Goal: Communication & Community: Answer question/provide support

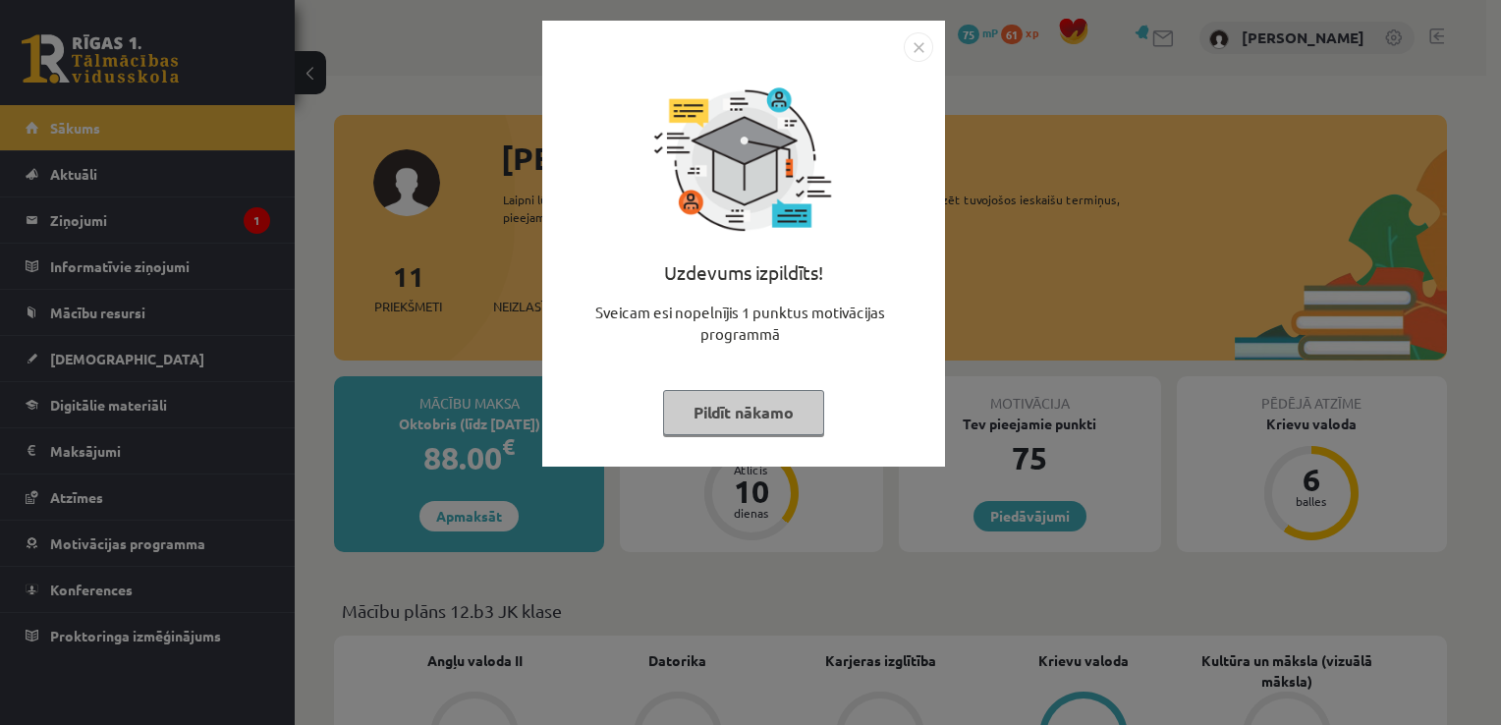
click at [911, 48] on img "Close" at bounding box center [917, 46] width 29 height 29
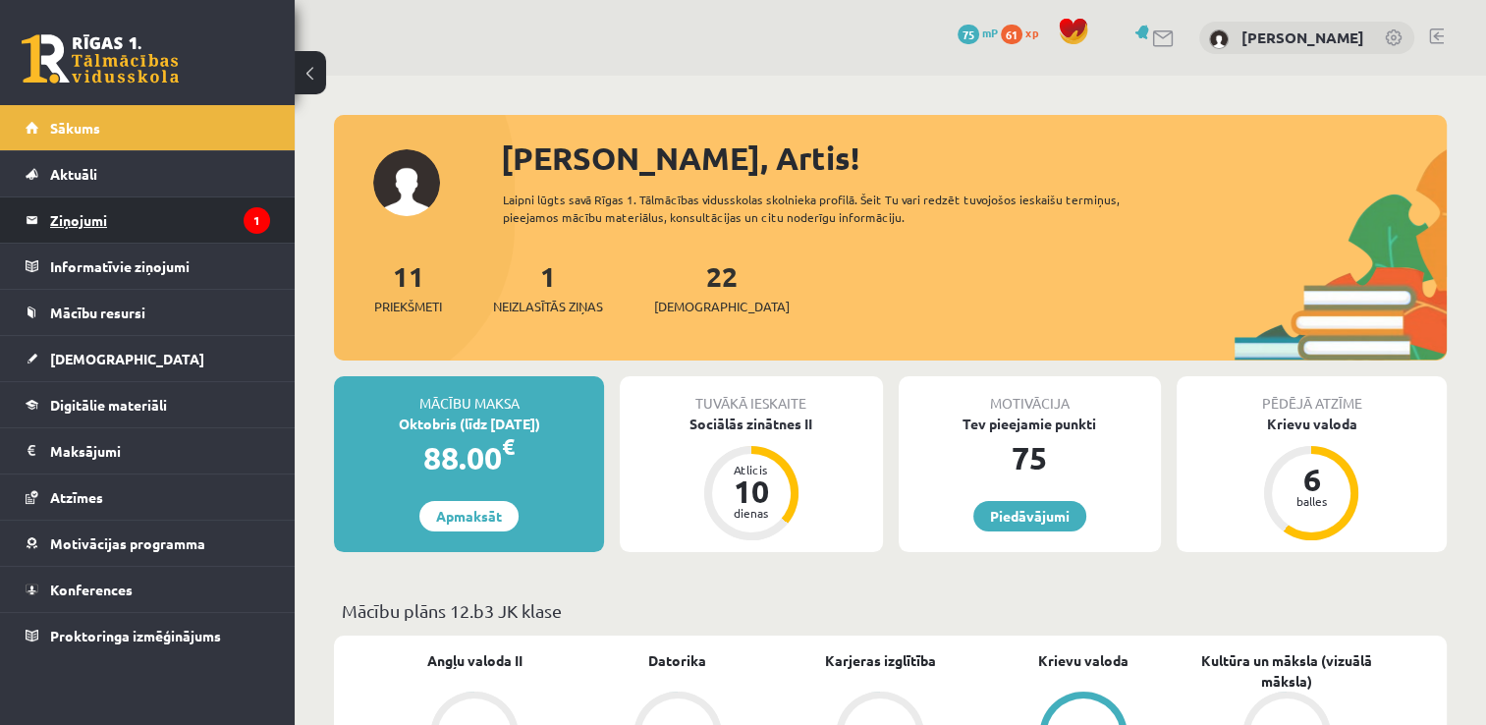
click at [82, 213] on legend "Ziņojumi 1" at bounding box center [160, 219] width 220 height 45
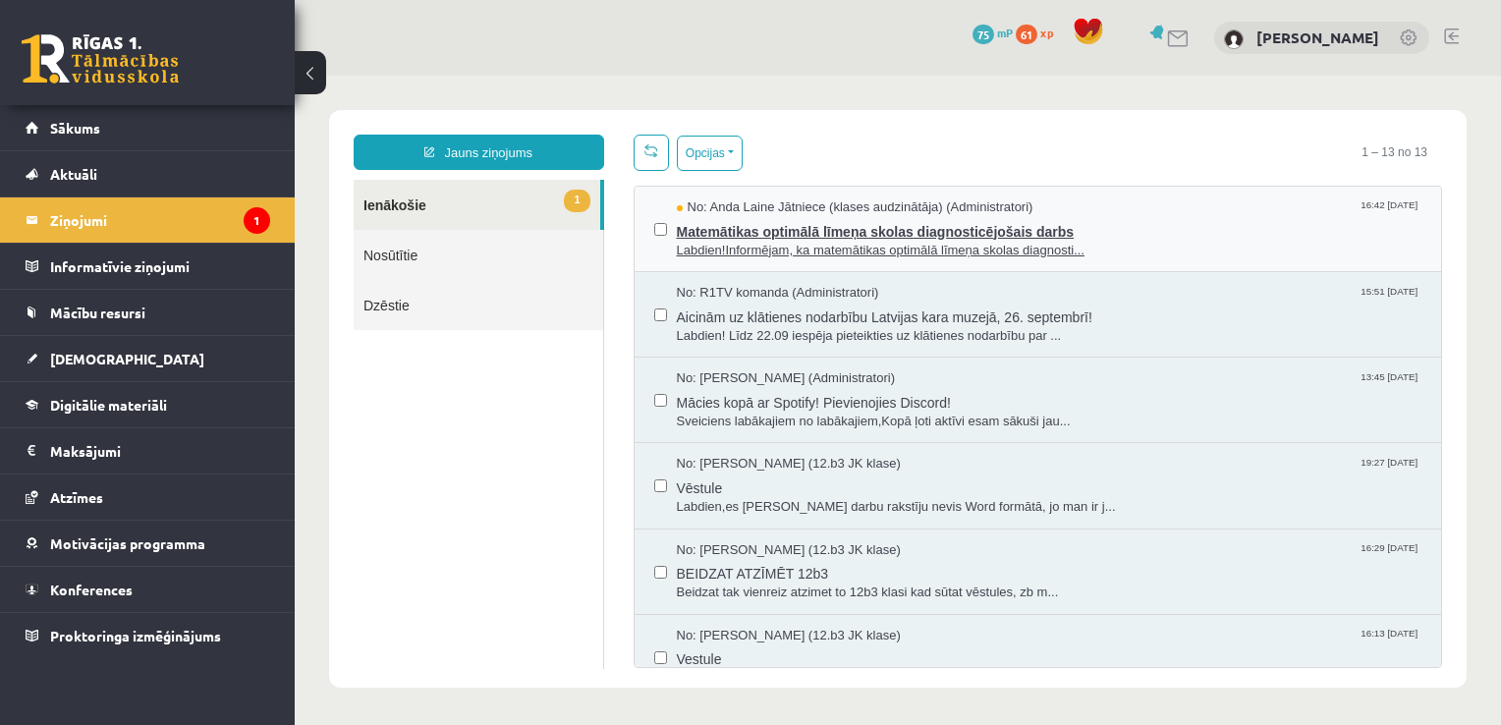
click at [1027, 242] on span "Labdien!Informējam, ka matemātikas optimālā līmeņa skolas diagnosti..." at bounding box center [1049, 251] width 745 height 19
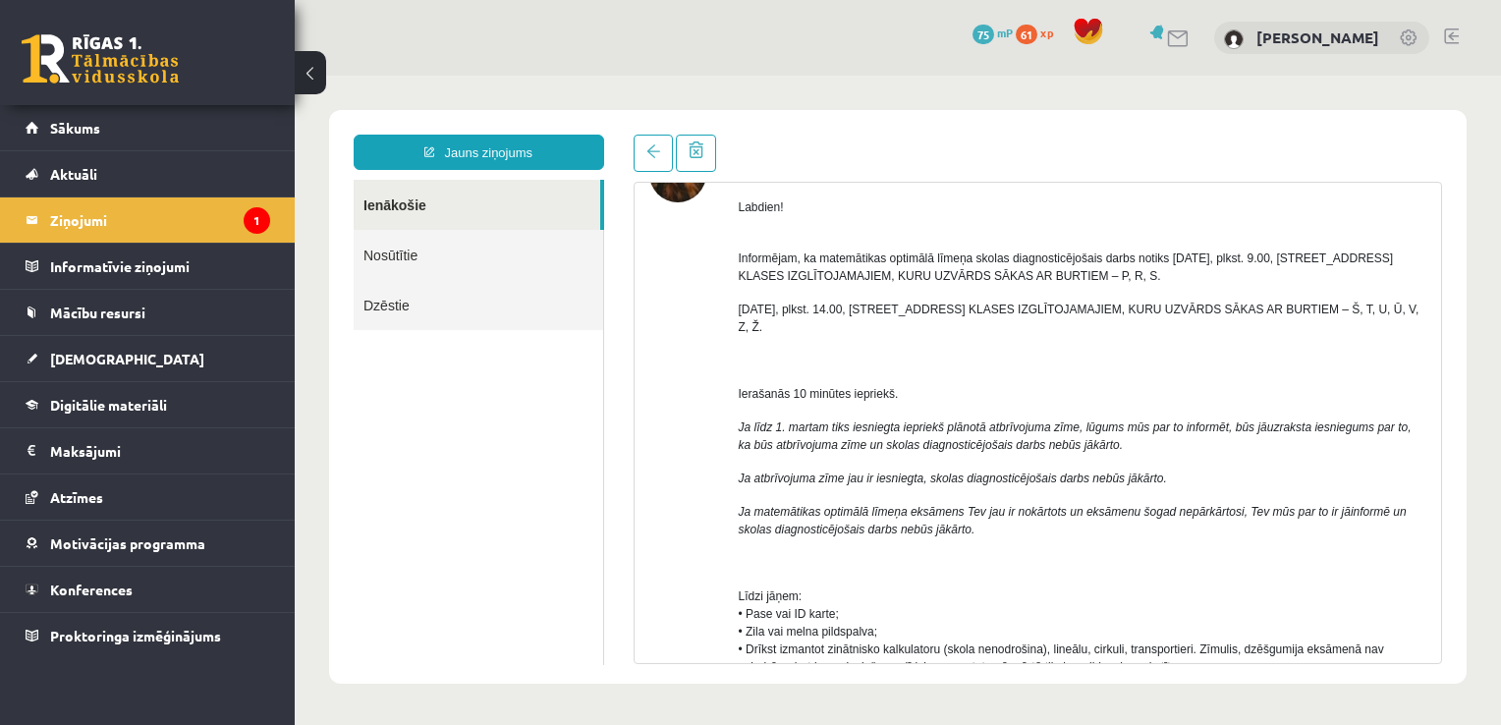
scroll to position [27, 0]
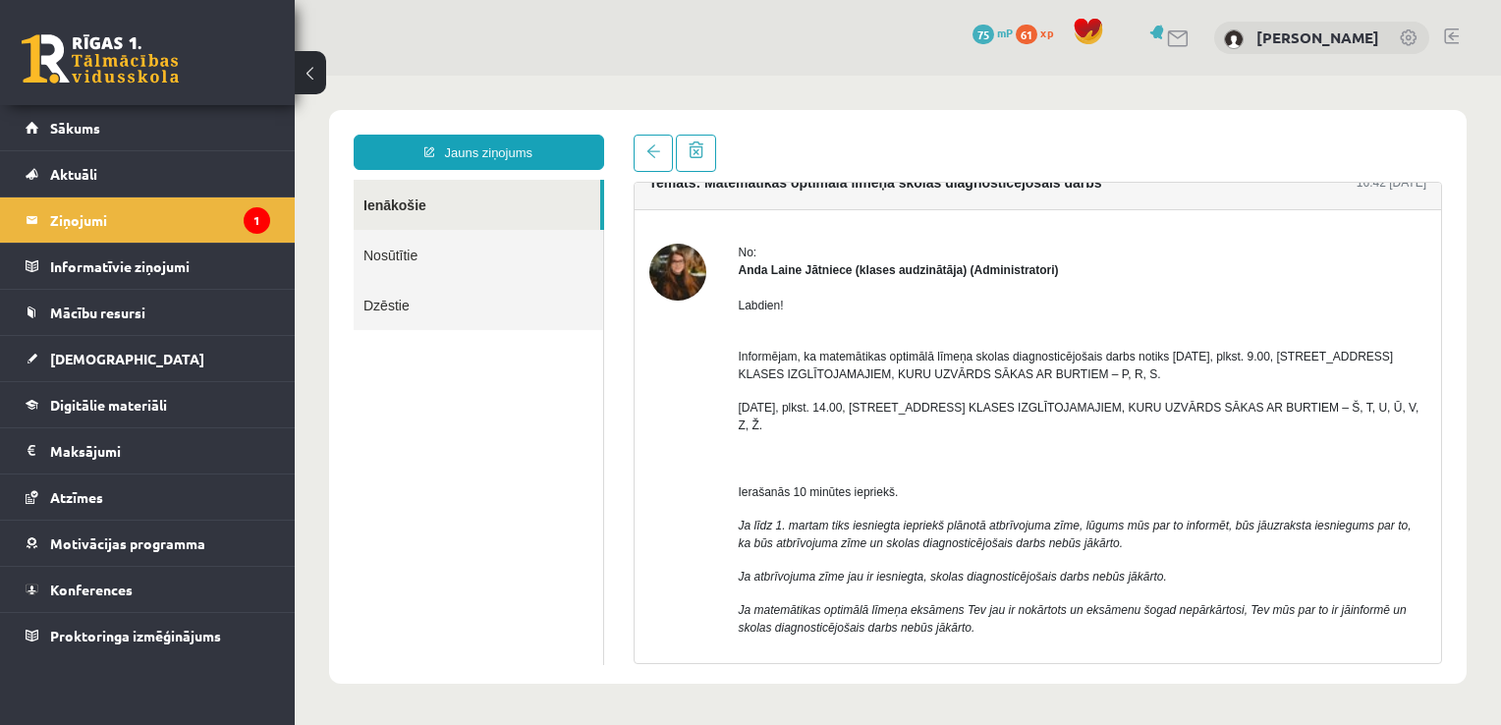
click at [520, 403] on ul "Ienākošie Nosūtītie Dzēstie" at bounding box center [479, 422] width 250 height 485
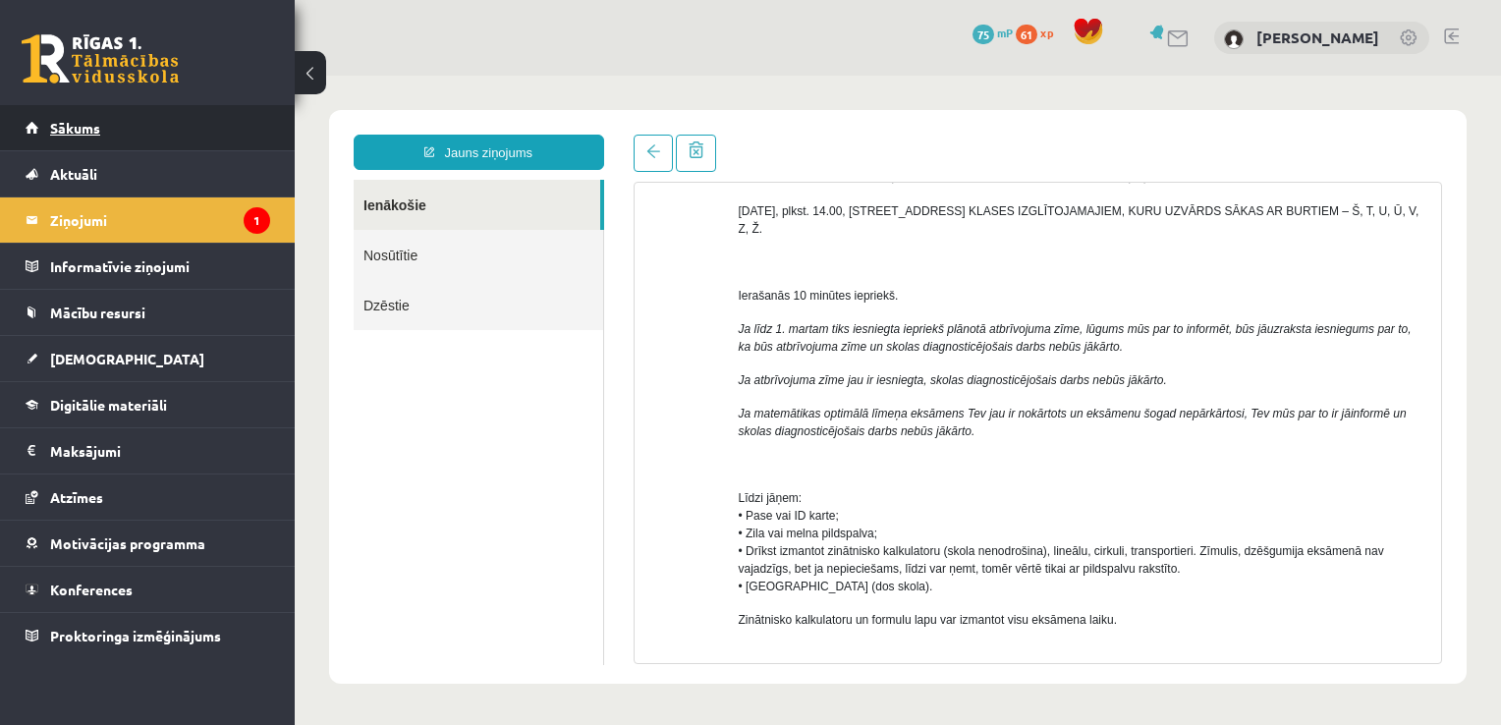
click at [75, 124] on span "Sākums" at bounding box center [75, 128] width 50 height 18
